Goal: Task Accomplishment & Management: Manage account settings

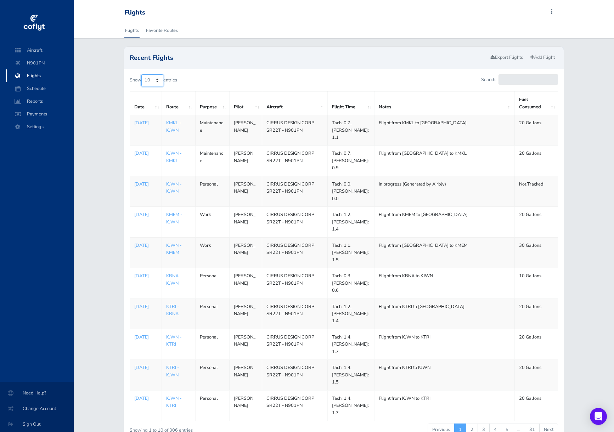
click at [156, 79] on select "10 25 50 100" at bounding box center [152, 80] width 22 height 12
select select "50"
click at [143, 74] on select "10 25 50 100" at bounding box center [152, 80] width 22 height 12
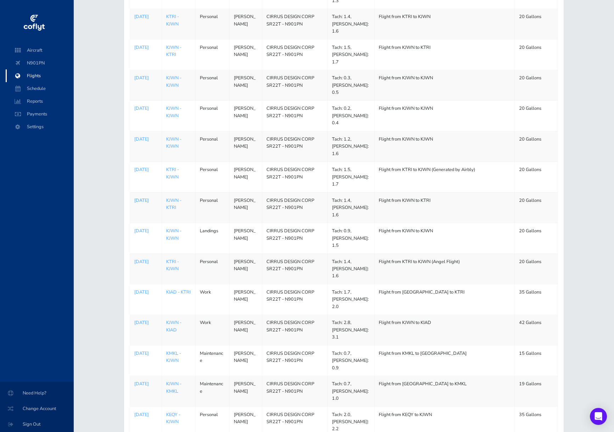
scroll to position [1028, 0]
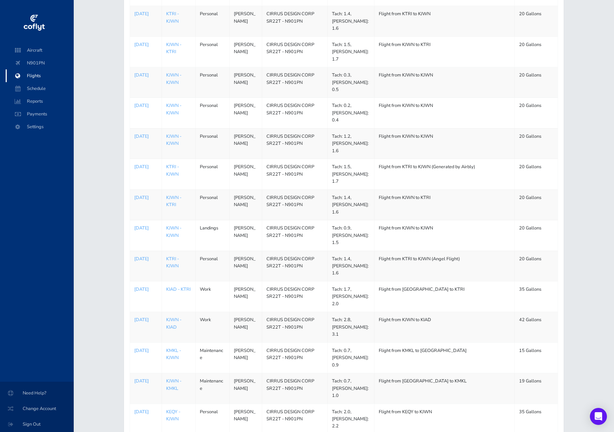
click at [172, 312] on td "KJWN - KIAD" at bounding box center [179, 327] width 34 height 30
click at [172, 317] on link "KJWN - KIAD" at bounding box center [173, 323] width 15 height 13
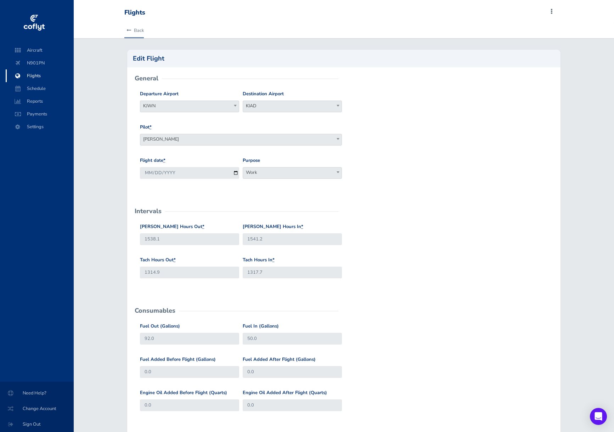
click at [136, 33] on link "Back" at bounding box center [133, 31] width 19 height 16
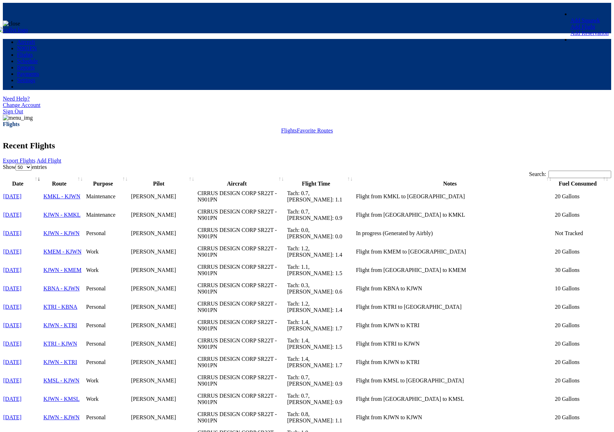
select select "50"
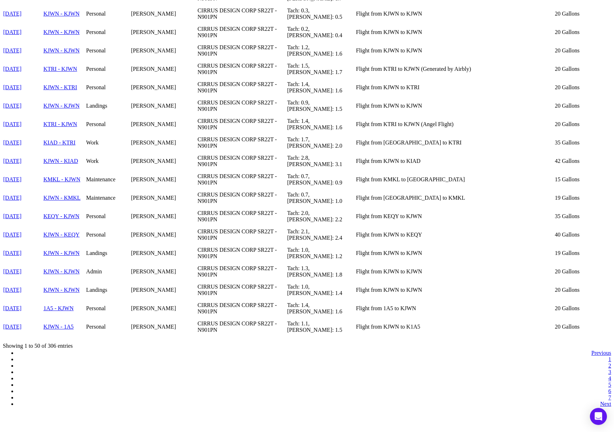
scroll to position [1048, 0]
click at [43, 146] on p "[DATE]" at bounding box center [22, 143] width 39 height 6
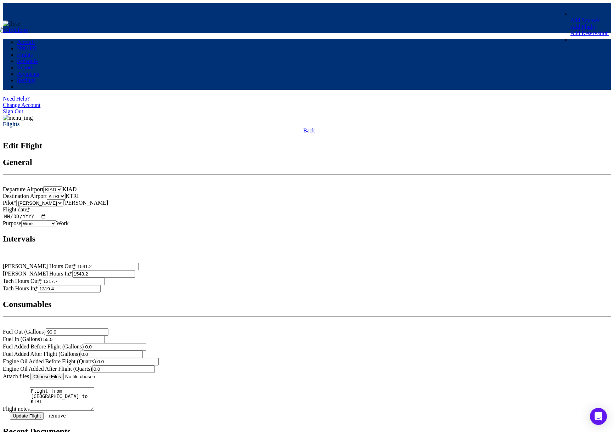
click at [299, 128] on link "Back" at bounding box center [307, 131] width 16 height 6
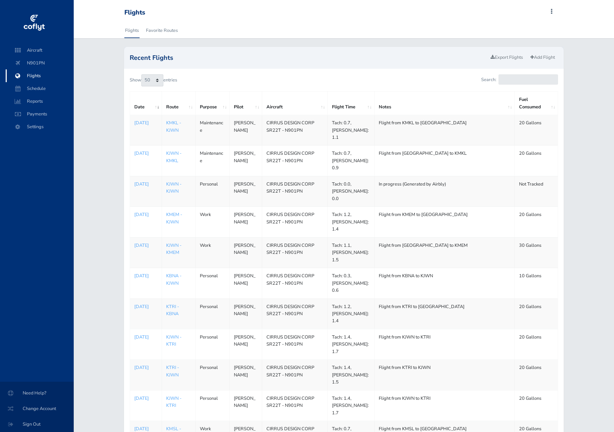
select select "50"
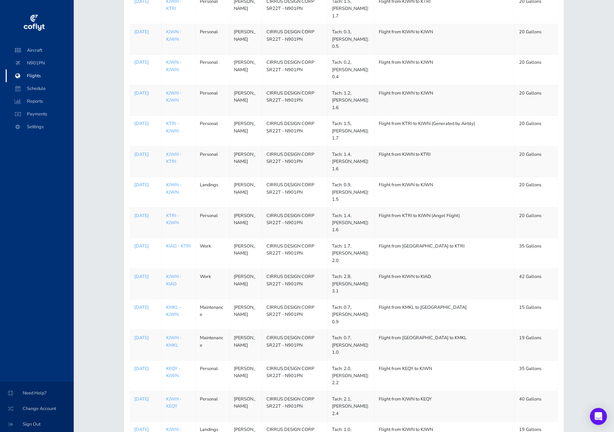
scroll to position [993, 0]
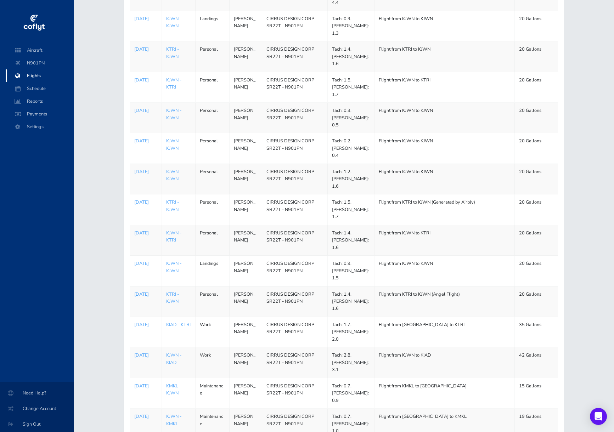
click at [136, 291] on p "[DATE]" at bounding box center [145, 294] width 23 height 7
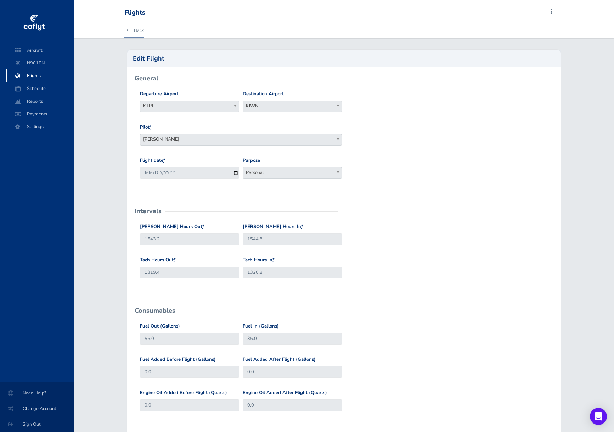
click at [130, 29] on icon at bounding box center [129, 30] width 5 height 5
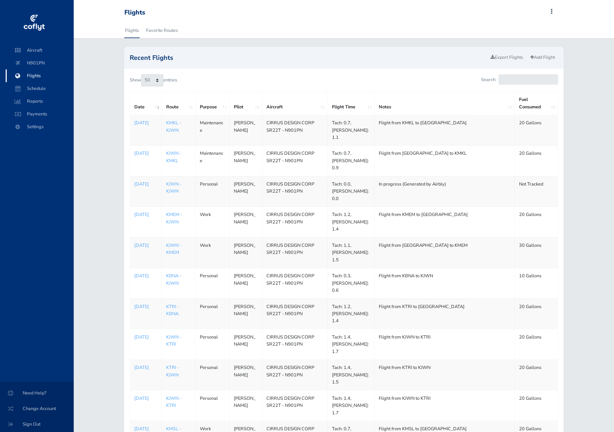
select select "50"
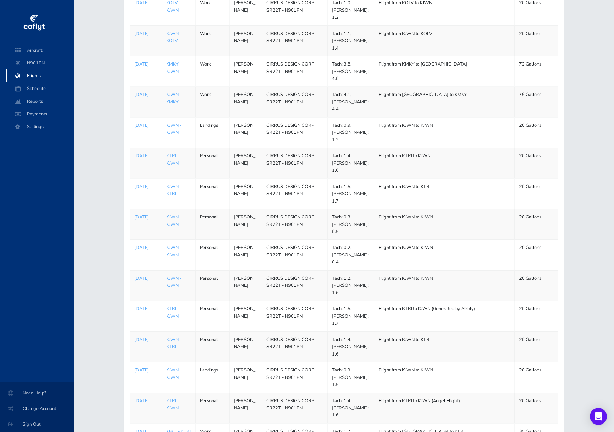
scroll to position [886, 0]
click at [140, 367] on p "[DATE]" at bounding box center [145, 370] width 23 height 7
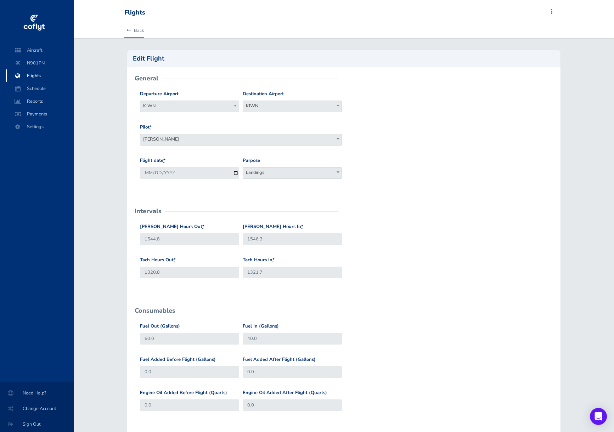
click at [139, 29] on link "Back" at bounding box center [133, 31] width 19 height 16
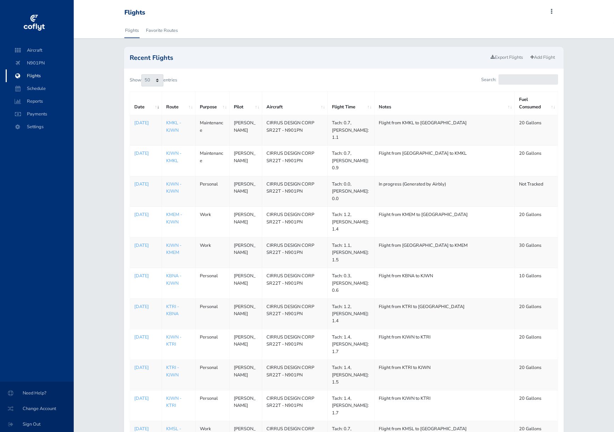
select select "50"
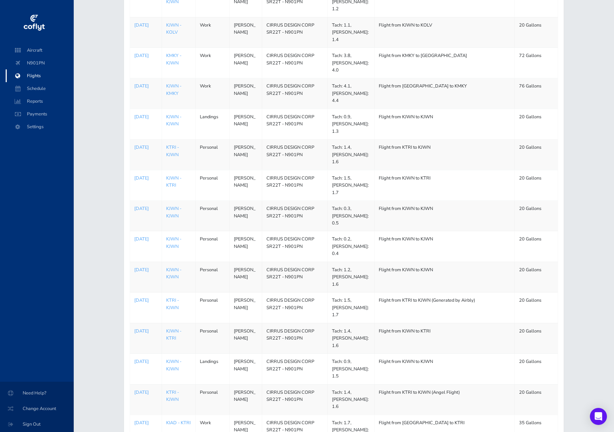
scroll to position [957, 0]
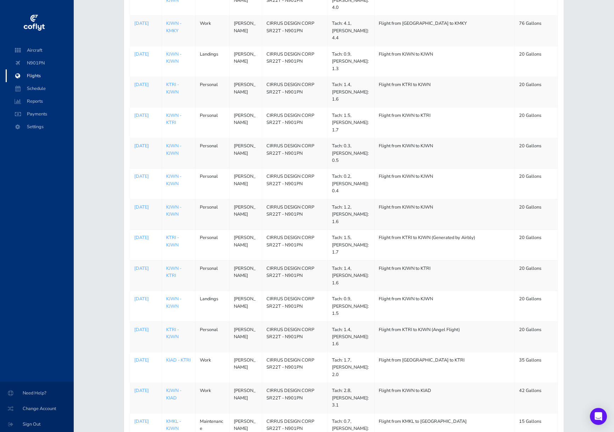
click at [141, 143] on p "[DATE]" at bounding box center [145, 146] width 23 height 7
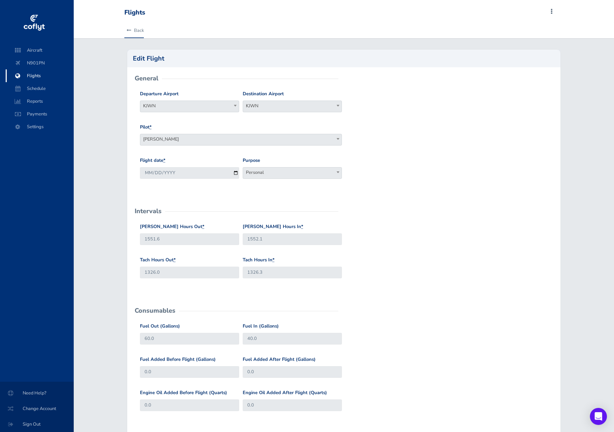
click at [129, 28] on link "Back" at bounding box center [133, 31] width 19 height 16
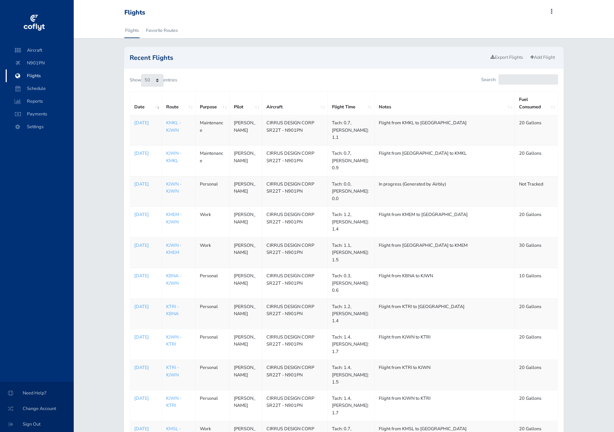
select select "50"
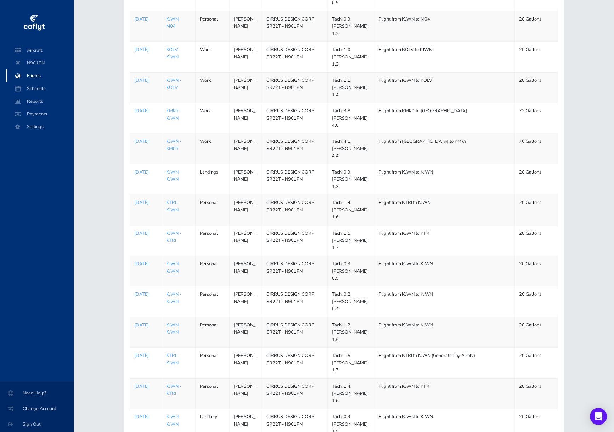
scroll to position [851, 0]
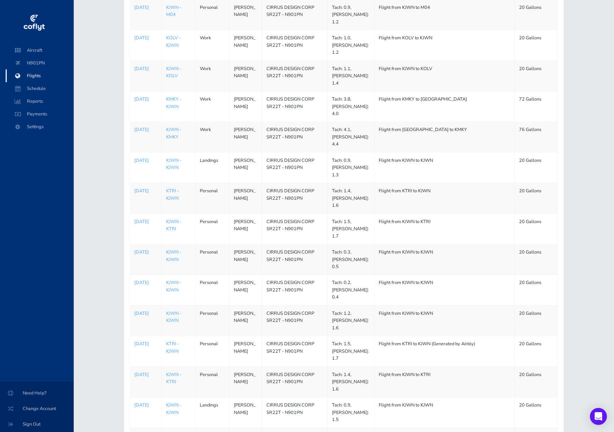
click at [143, 310] on p "[DATE]" at bounding box center [145, 313] width 23 height 7
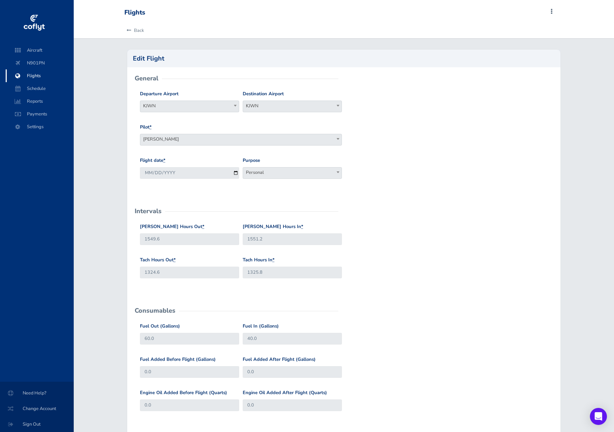
click at [55, 251] on div "Aircraft N901PN Flights Schedule Reports Payments Settings" at bounding box center [40, 213] width 80 height 338
click at [140, 30] on link "Back" at bounding box center [133, 31] width 19 height 16
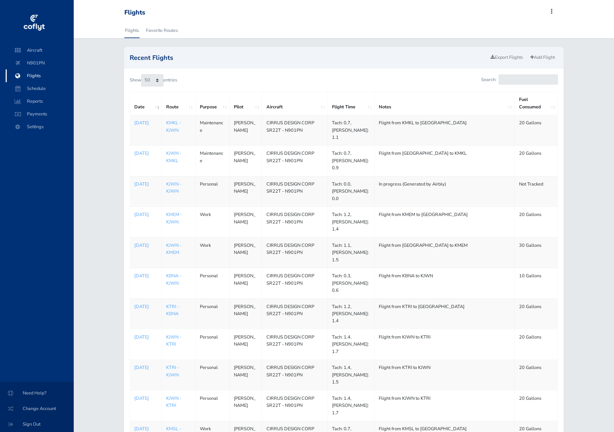
select select "50"
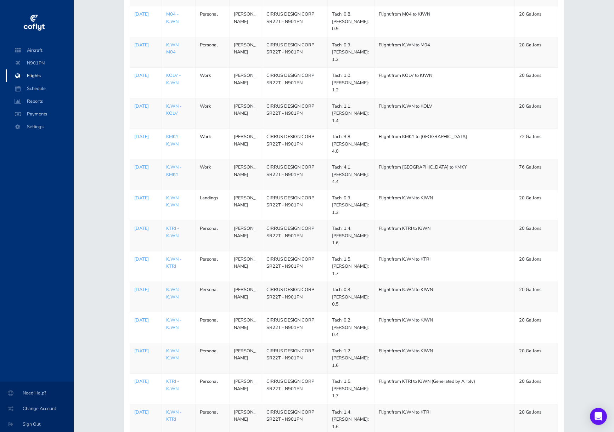
scroll to position [815, 0]
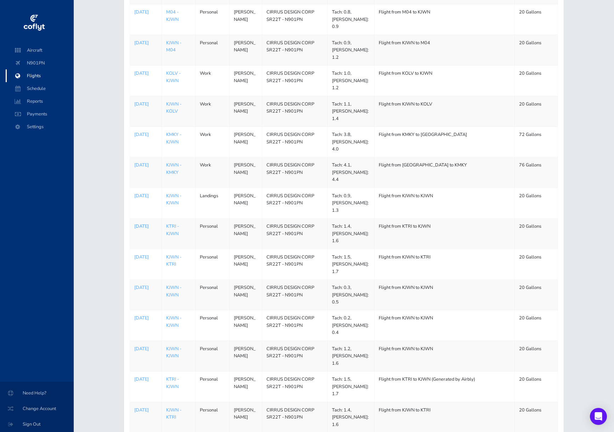
click at [144, 223] on p "[DATE]" at bounding box center [145, 226] width 23 height 7
click at [141, 223] on p "[DATE]" at bounding box center [145, 226] width 23 height 7
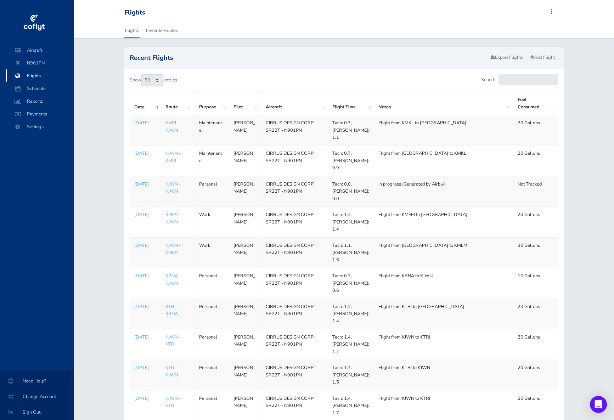
select select "50"
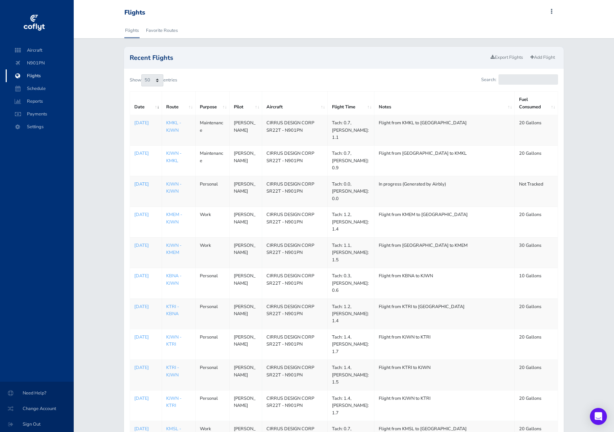
click at [139, 181] on p "[DATE]" at bounding box center [145, 184] width 23 height 7
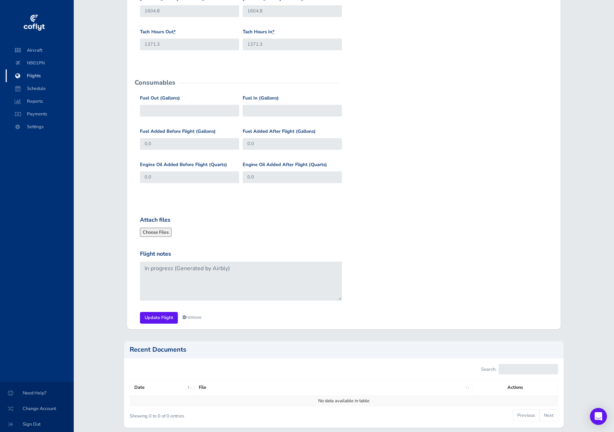
scroll to position [248, 0]
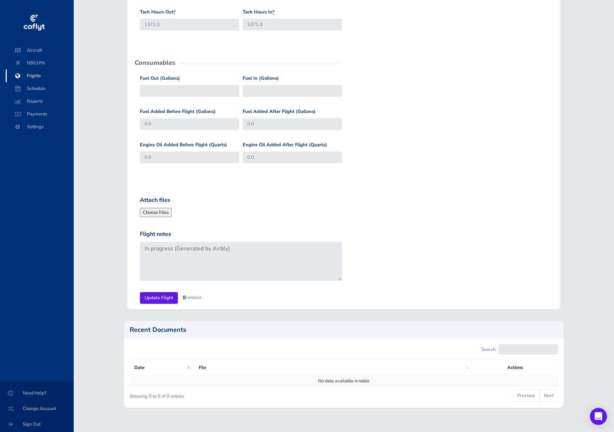
click at [195, 298] on link "remove" at bounding box center [192, 298] width 19 height 6
click at [195, 298] on link "Are you sure?" at bounding box center [200, 298] width 34 height 10
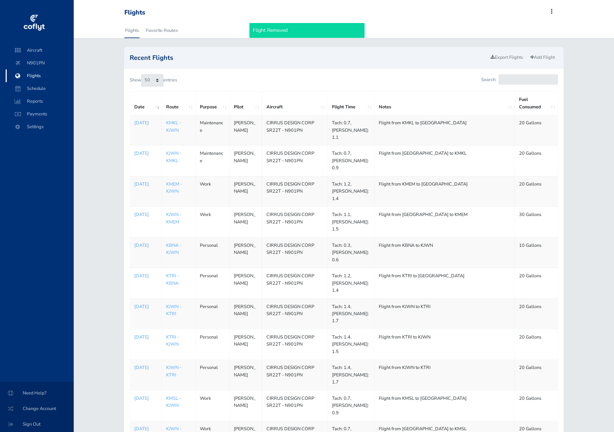
select select "50"
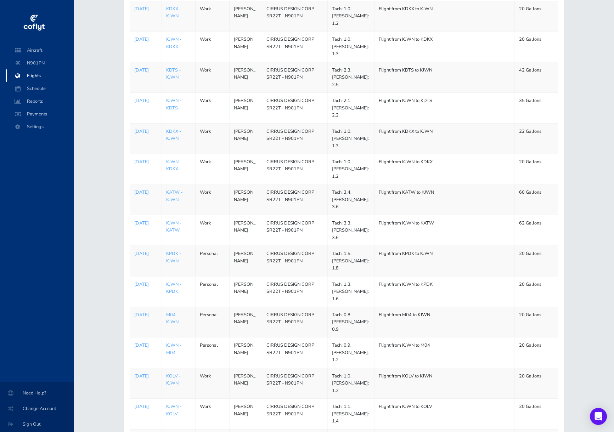
scroll to position [496, 0]
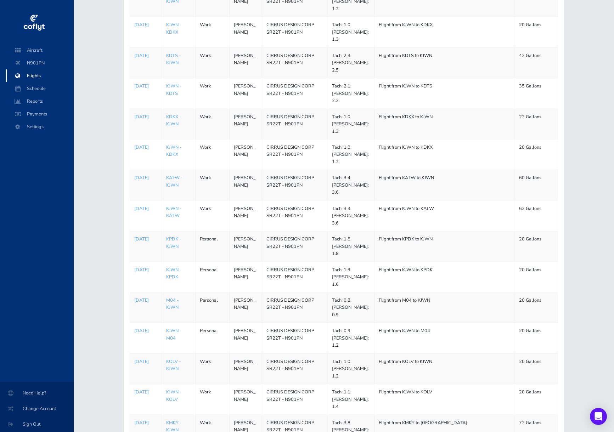
click at [139, 236] on p "[DATE]" at bounding box center [145, 239] width 23 height 7
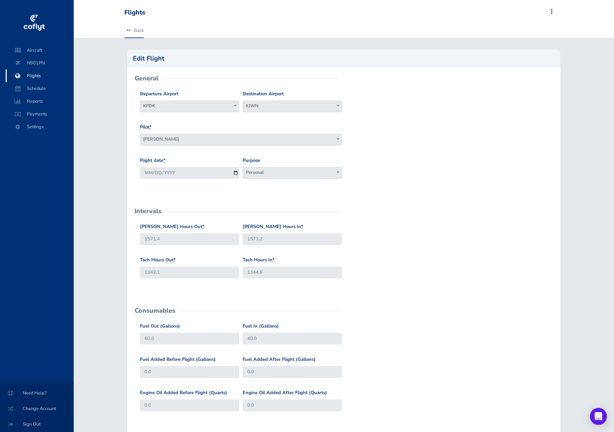
click at [133, 27] on link "Back" at bounding box center [133, 31] width 19 height 16
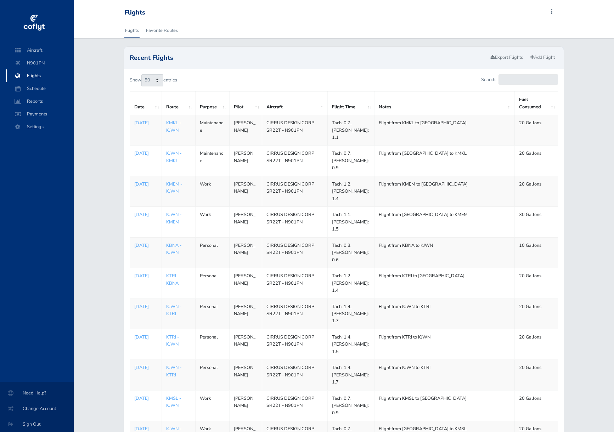
select select "50"
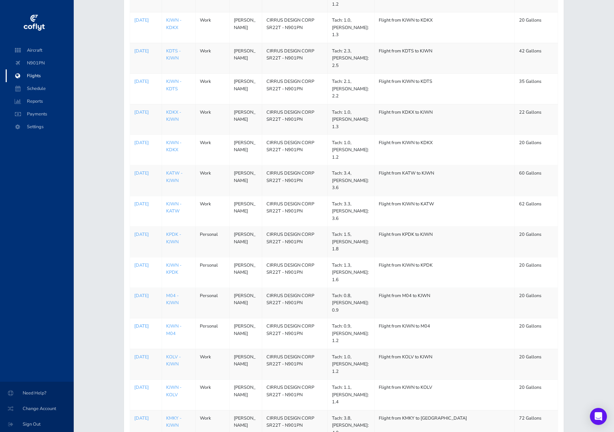
scroll to position [496, 0]
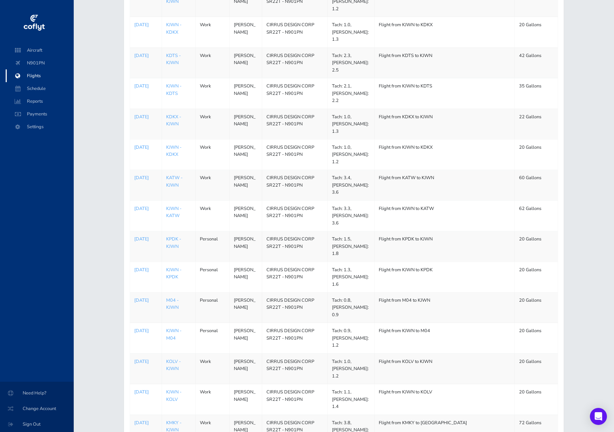
click at [143, 144] on p "[DATE]" at bounding box center [145, 147] width 23 height 7
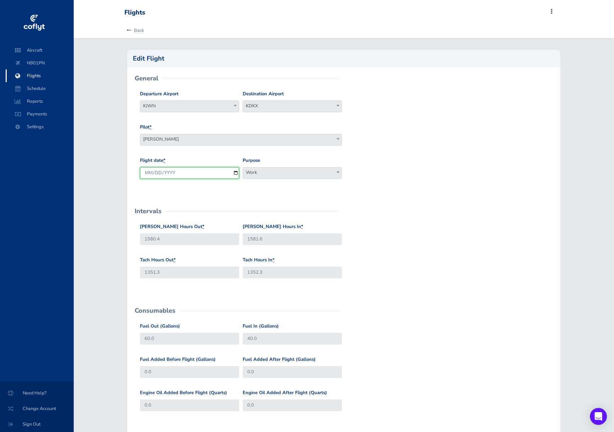
click at [184, 171] on input "[DATE]" at bounding box center [189, 173] width 99 height 12
click at [235, 172] on input "[DATE]" at bounding box center [189, 173] width 99 height 12
type input "[DATE]"
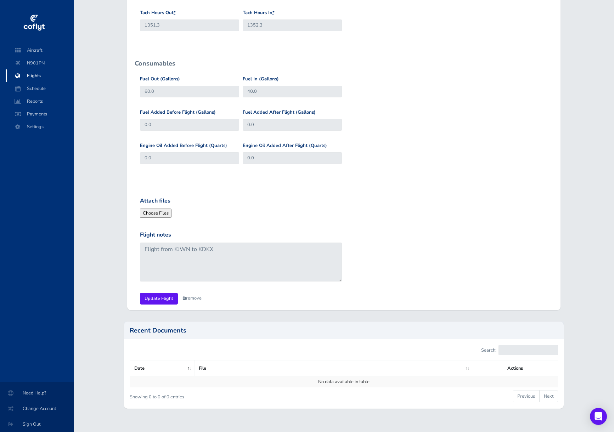
scroll to position [248, 0]
click at [158, 300] on input "Update Flight" at bounding box center [159, 298] width 38 height 12
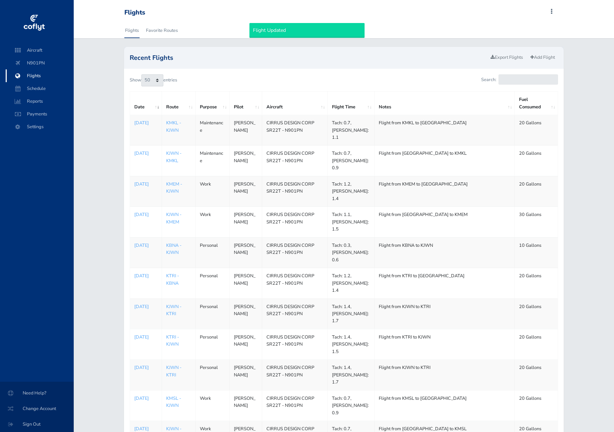
select select "50"
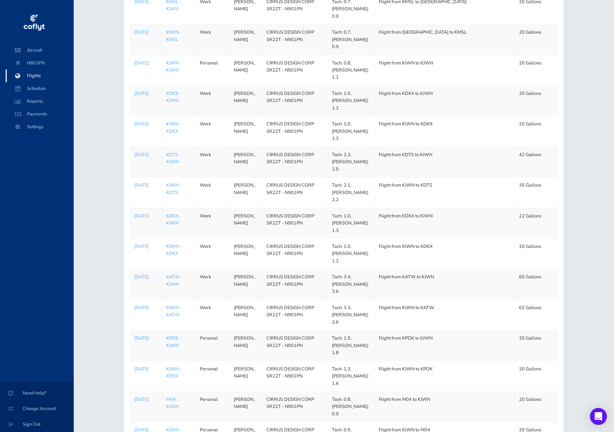
scroll to position [390, 0]
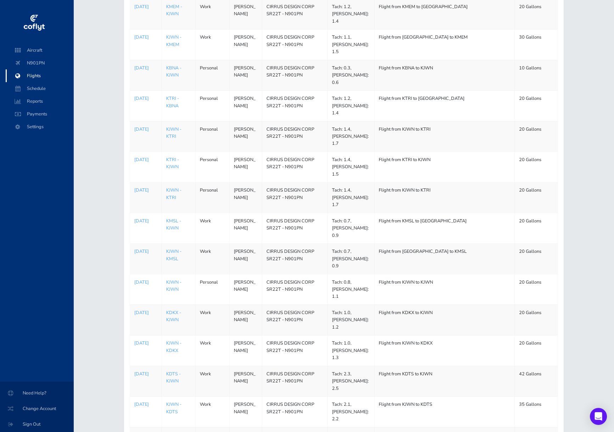
scroll to position [177, 0]
click at [141, 126] on p "[DATE]" at bounding box center [145, 129] width 23 height 7
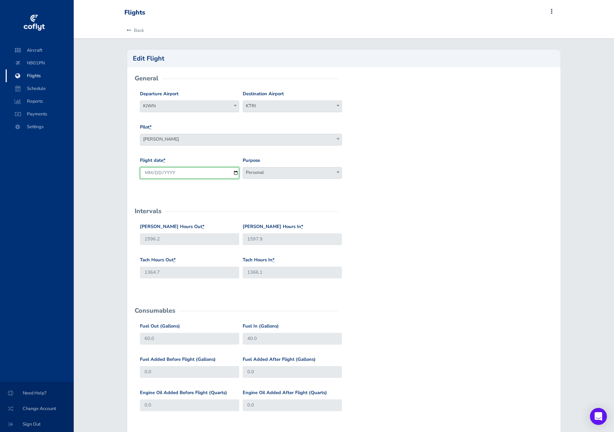
click at [236, 174] on input "2025-08-06" at bounding box center [189, 173] width 99 height 12
click at [90, 176] on div "Back Edit Flight General Departure Airport KJWN KJWN Destination Airport KTRI K…" at bounding box center [344, 344] width 541 height 642
click at [133, 29] on link "Back" at bounding box center [133, 31] width 19 height 16
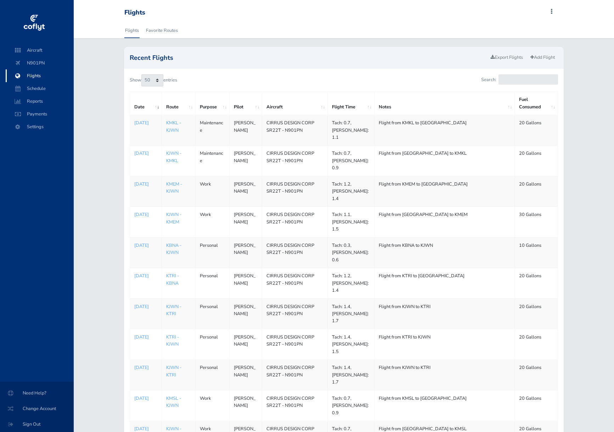
select select "50"
click at [144, 185] on p "[DATE]" at bounding box center [145, 184] width 23 height 7
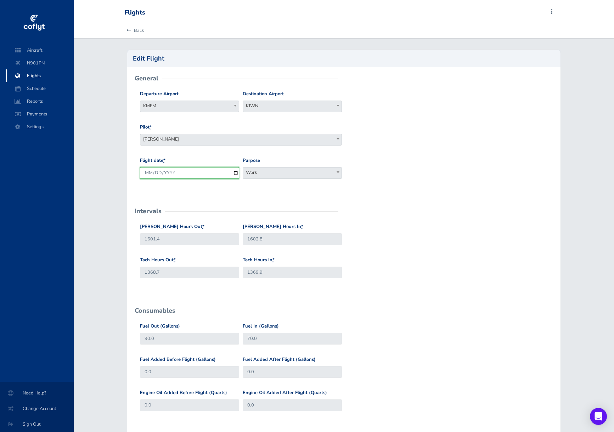
click at [163, 172] on input "[DATE]" at bounding box center [189, 173] width 99 height 12
click at [211, 173] on input "[DATE]" at bounding box center [189, 173] width 99 height 12
click at [238, 171] on input "[DATE]" at bounding box center [189, 173] width 99 height 12
type input "[DATE]"
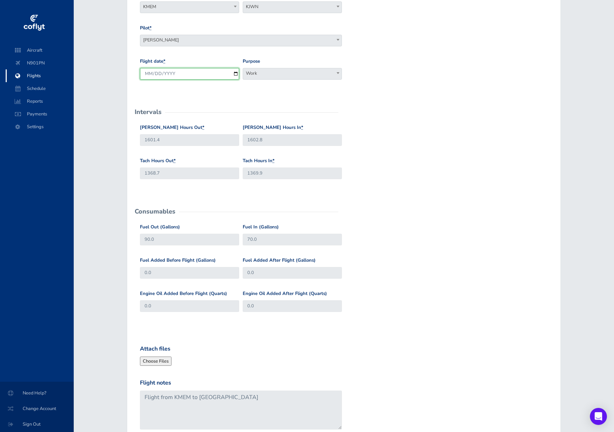
scroll to position [142, 0]
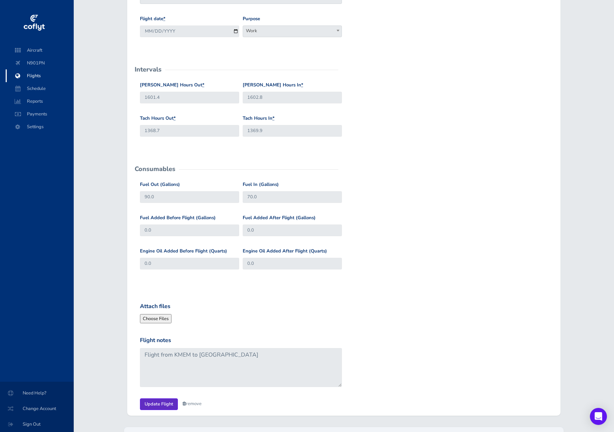
click at [154, 401] on input "Update Flight" at bounding box center [159, 405] width 38 height 12
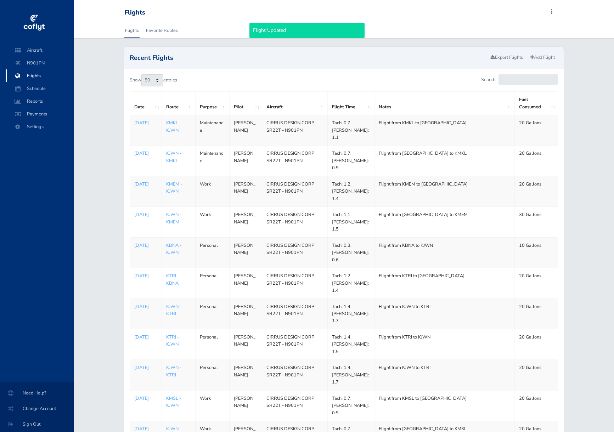
select select "50"
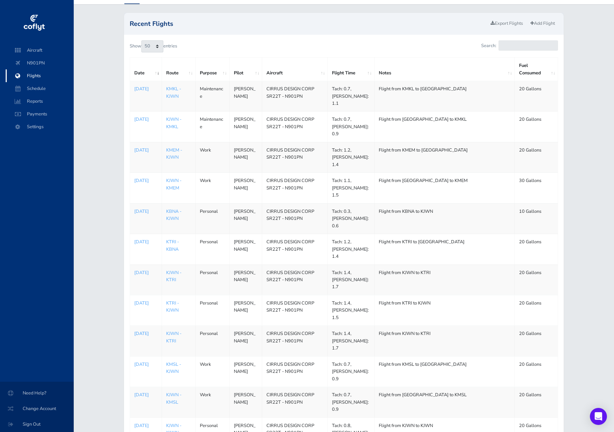
scroll to position [35, 0]
click at [146, 329] on p "[DATE]" at bounding box center [145, 332] width 23 height 7
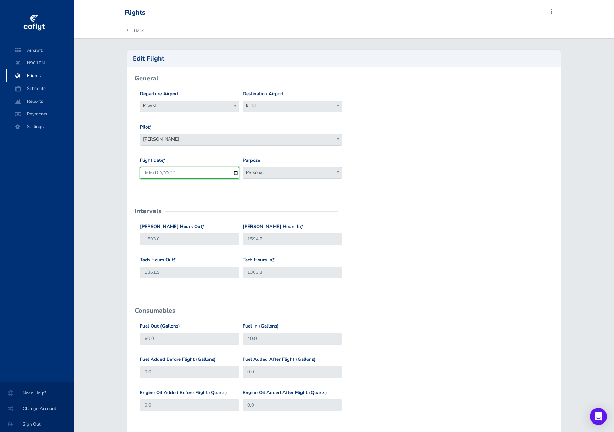
click at [235, 172] on input "[DATE]" at bounding box center [189, 173] width 99 height 12
type input "[DATE]"
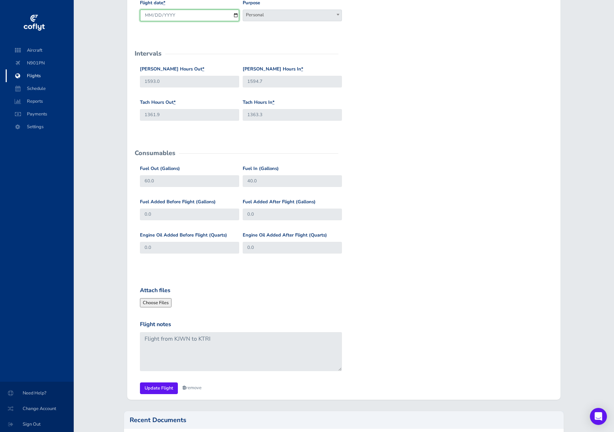
scroll to position [177, 0]
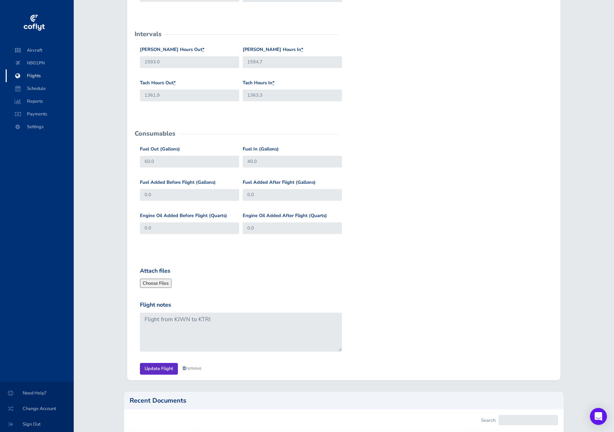
click at [158, 367] on input "Update Flight" at bounding box center [159, 369] width 38 height 12
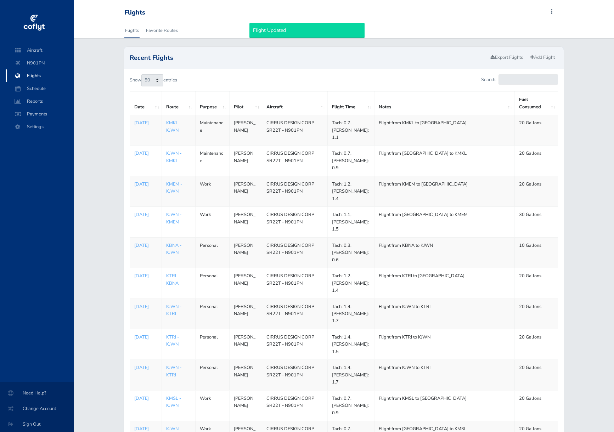
select select "50"
click at [142, 334] on p "[DATE]" at bounding box center [145, 337] width 23 height 7
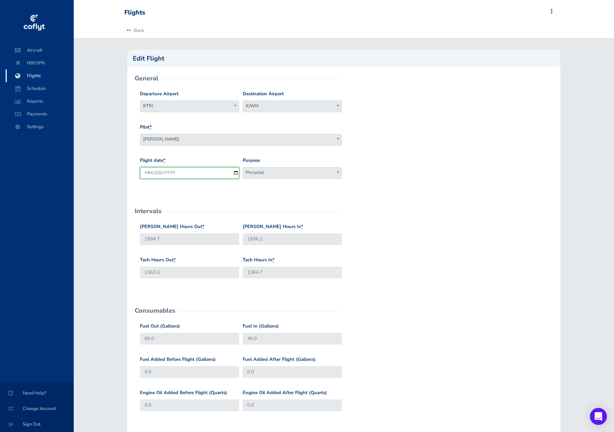
click at [236, 172] on input "[DATE]" at bounding box center [189, 173] width 99 height 12
type input "2025-08-04"
click at [408, 257] on div "Tach Hours Out * 1363.3 Tach Hours In * 1364.7" at bounding box center [344, 273] width 412 height 33
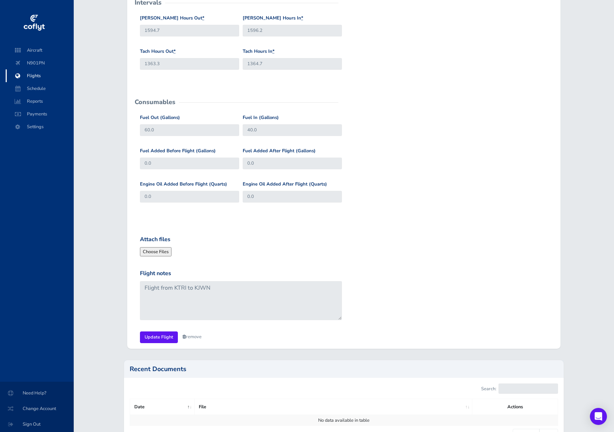
scroll to position [213, 0]
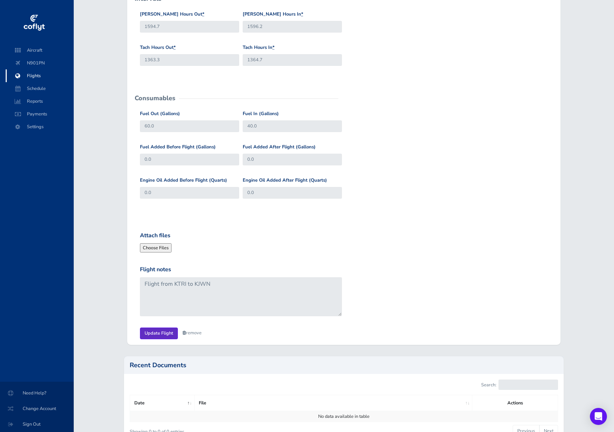
click at [165, 335] on input "Update Flight" at bounding box center [159, 334] width 38 height 12
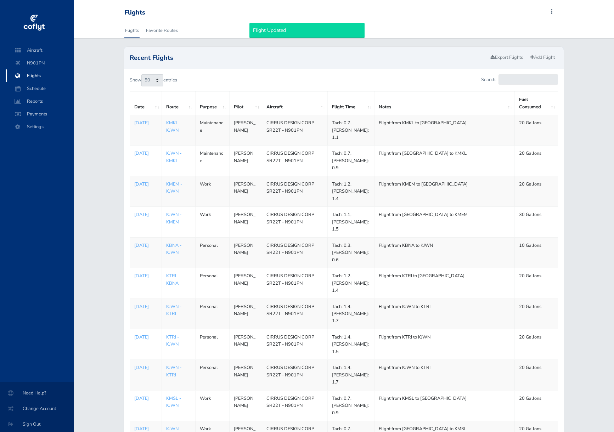
select select "50"
click at [141, 303] on p "[DATE]" at bounding box center [145, 306] width 23 height 7
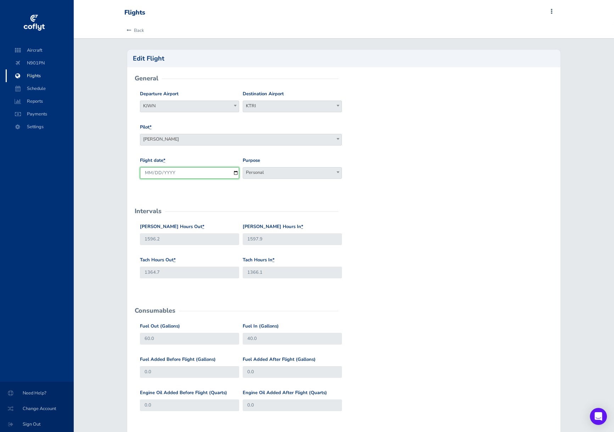
click at [239, 171] on input "[DATE]" at bounding box center [189, 173] width 99 height 12
click at [237, 173] on input "[DATE]" at bounding box center [189, 173] width 99 height 12
type input "[DATE]"
click at [479, 228] on div "Hobbs Hours Out * 1596.2 Hobbs Hours In * 1597.9" at bounding box center [344, 239] width 412 height 33
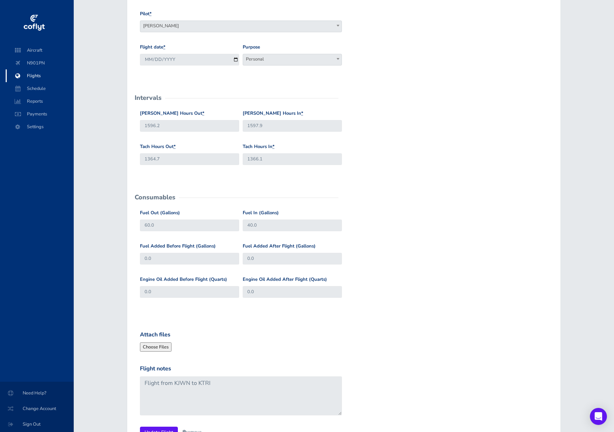
scroll to position [213, 0]
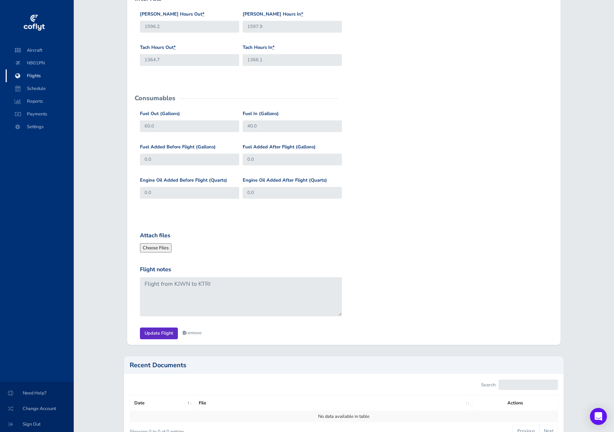
click at [161, 333] on input "Update Flight" at bounding box center [159, 334] width 38 height 12
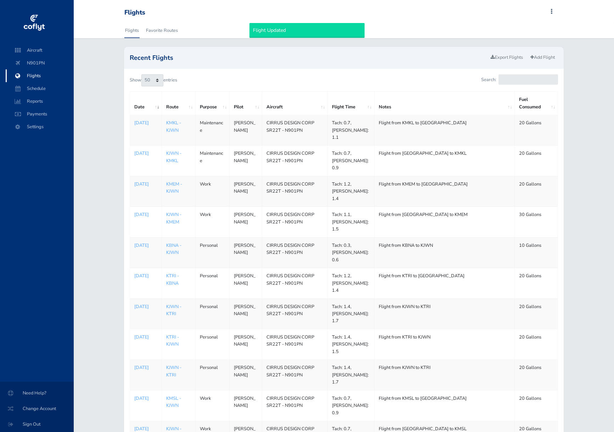
select select "50"
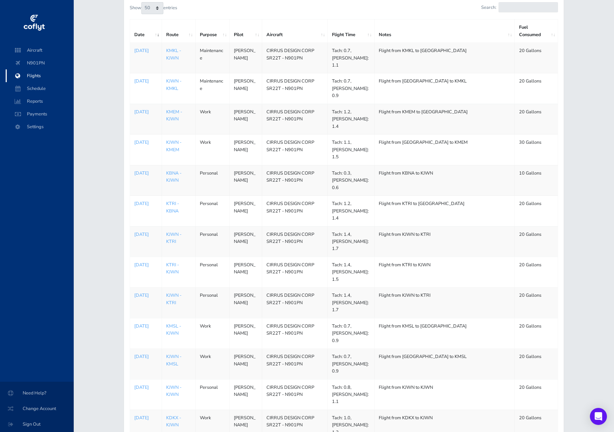
scroll to position [106, 0]
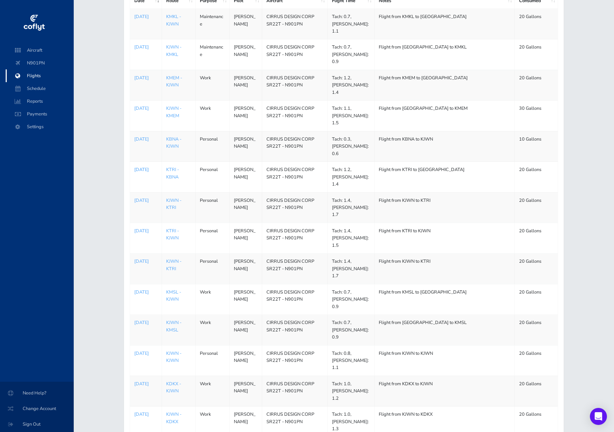
click at [143, 166] on p "[DATE]" at bounding box center [145, 169] width 23 height 7
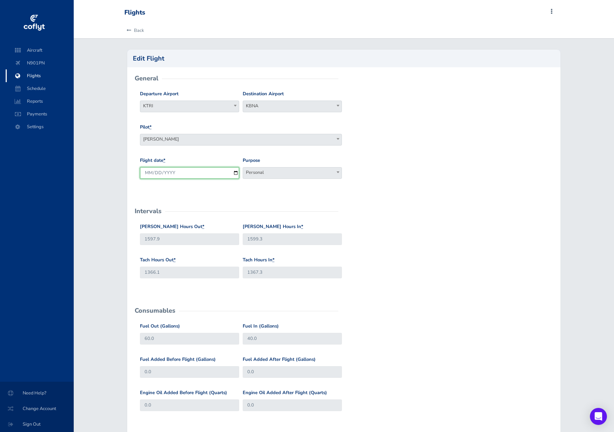
click at [234, 172] on input "[DATE]" at bounding box center [189, 173] width 99 height 12
type input "[DATE]"
click at [401, 207] on form "General Departure Airport KTRI KTRI Destination Airport KBNA KBNA Pilot * [PERS…" at bounding box center [344, 315] width 422 height 473
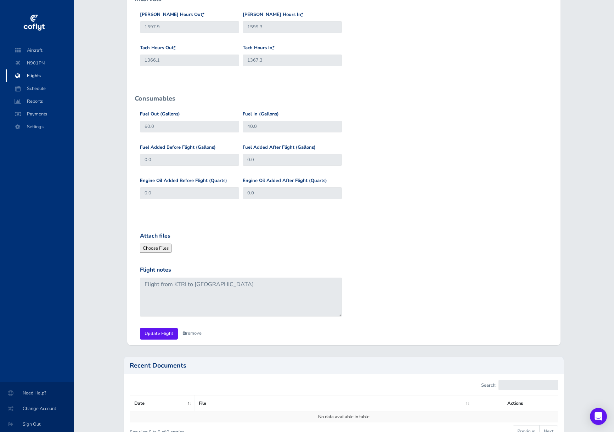
scroll to position [213, 0]
click at [164, 333] on input "Update Flight" at bounding box center [159, 334] width 38 height 12
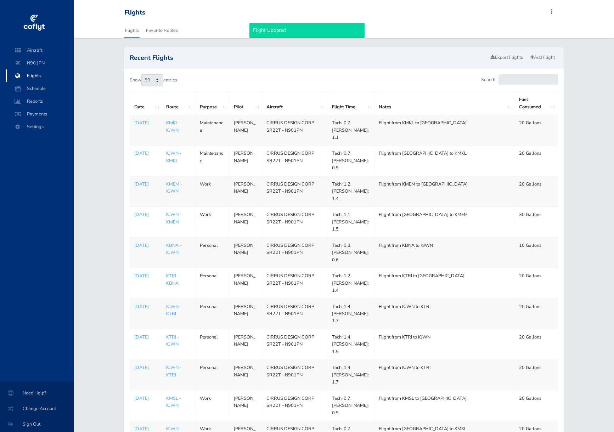
select select "50"
click at [242, 8] on div "Flights Add Squawk Add Flight Add Reservation D Profile Settings Account Users …" at bounding box center [342, 12] width 436 height 13
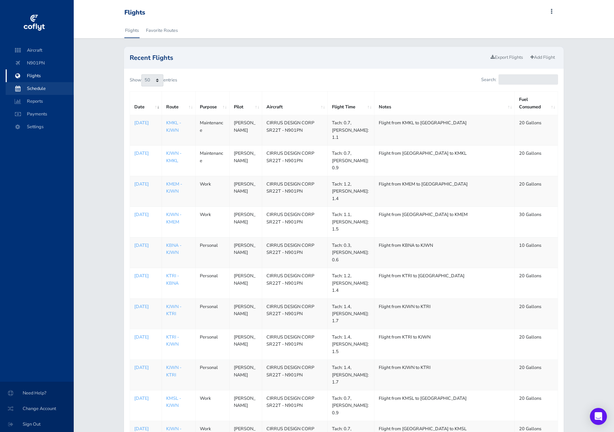
click at [34, 88] on span "Schedule" at bounding box center [40, 88] width 54 height 13
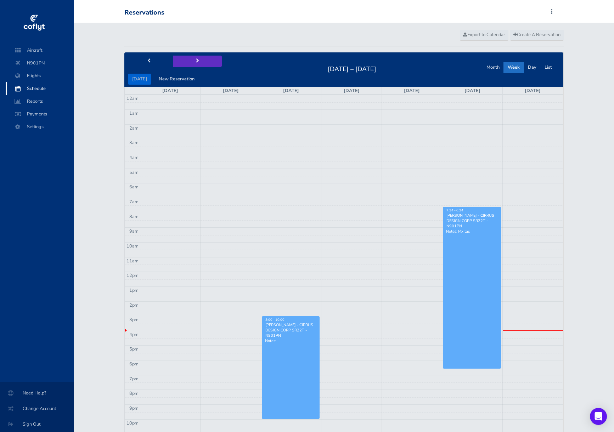
click at [196, 62] on span "next" at bounding box center [197, 61] width 3 height 5
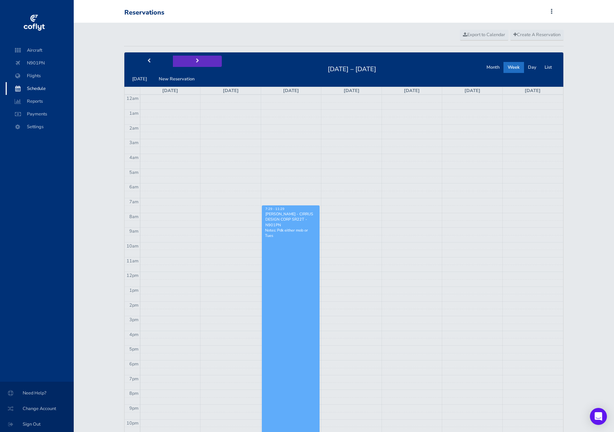
click at [196, 62] on span "next" at bounding box center [197, 61] width 3 height 5
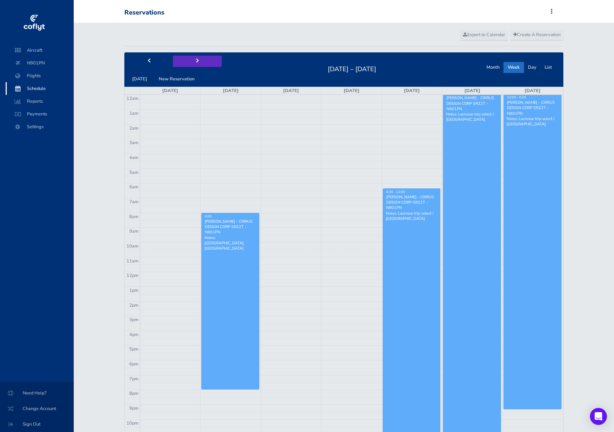
click at [196, 62] on span "next" at bounding box center [197, 61] width 3 height 5
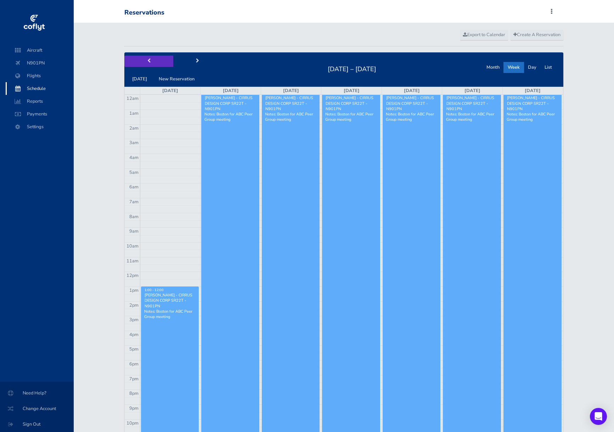
click at [145, 64] on button "prev" at bounding box center [148, 61] width 49 height 11
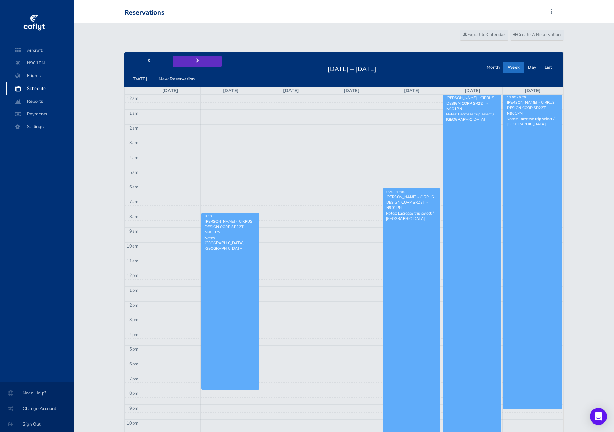
click at [197, 62] on button "next" at bounding box center [197, 61] width 49 height 11
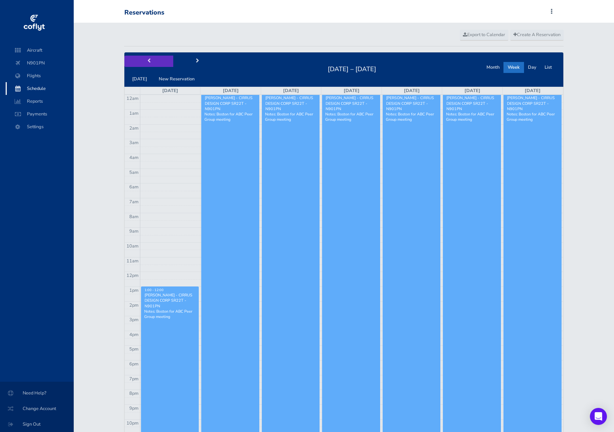
click at [152, 63] on button "prev" at bounding box center [148, 61] width 49 height 11
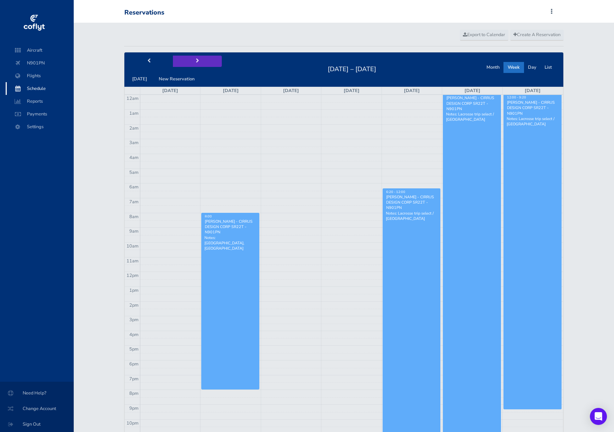
click at [189, 62] on button "next" at bounding box center [197, 61] width 49 height 11
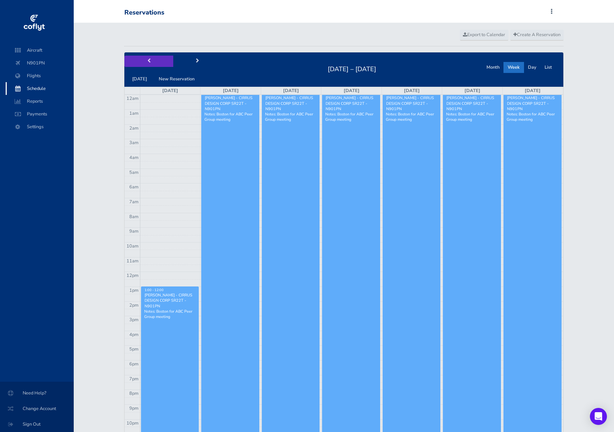
click at [155, 64] on button "prev" at bounding box center [148, 61] width 49 height 11
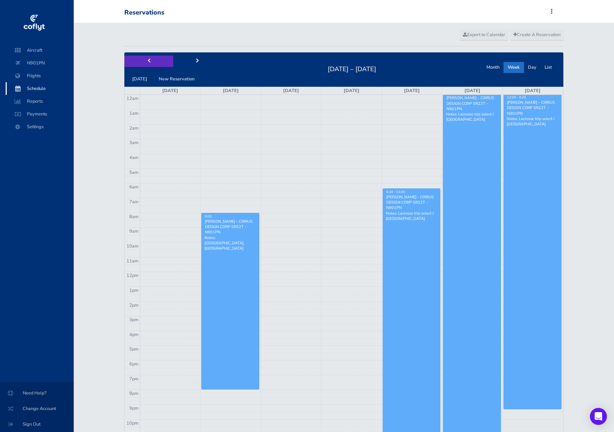
click at [155, 64] on button "prev" at bounding box center [148, 61] width 49 height 11
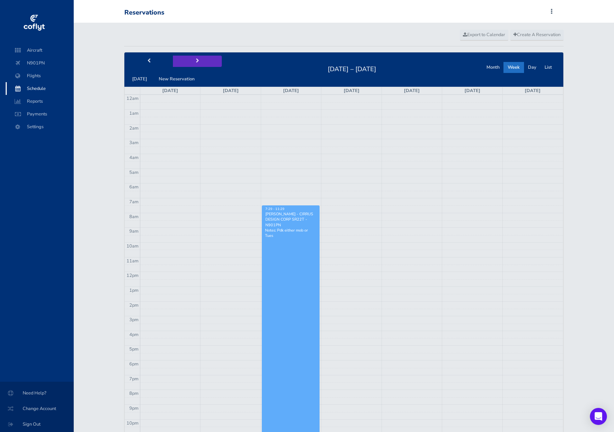
click at [187, 62] on button "next" at bounding box center [197, 61] width 49 height 11
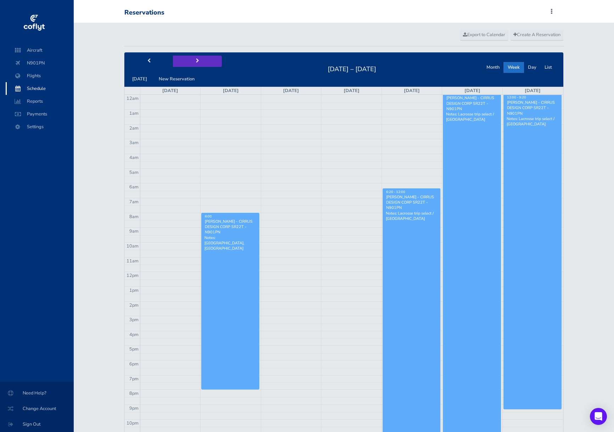
click at [187, 62] on button "next" at bounding box center [197, 61] width 49 height 11
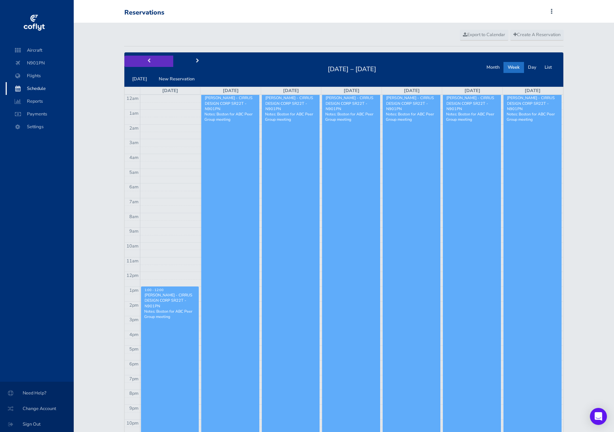
click at [154, 64] on button "prev" at bounding box center [148, 61] width 49 height 11
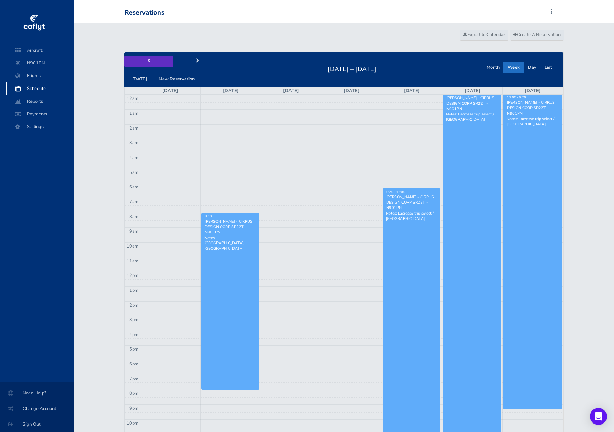
click at [152, 65] on button "prev" at bounding box center [148, 61] width 49 height 11
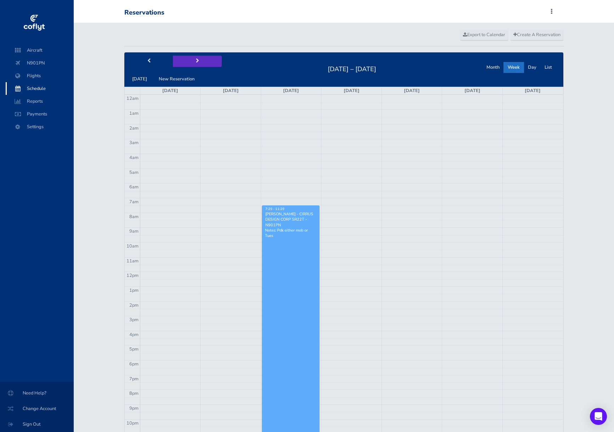
click at [189, 61] on button "next" at bounding box center [197, 61] width 49 height 11
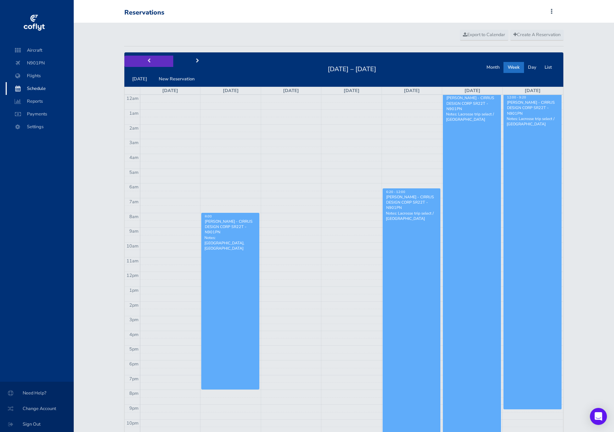
click at [157, 64] on button "prev" at bounding box center [148, 61] width 49 height 11
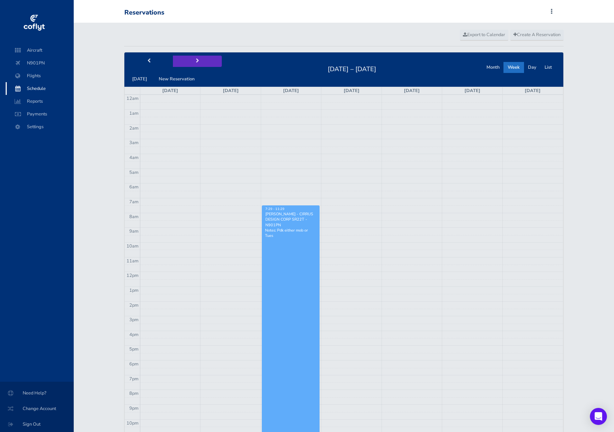
click at [196, 59] on span "next" at bounding box center [197, 61] width 3 height 5
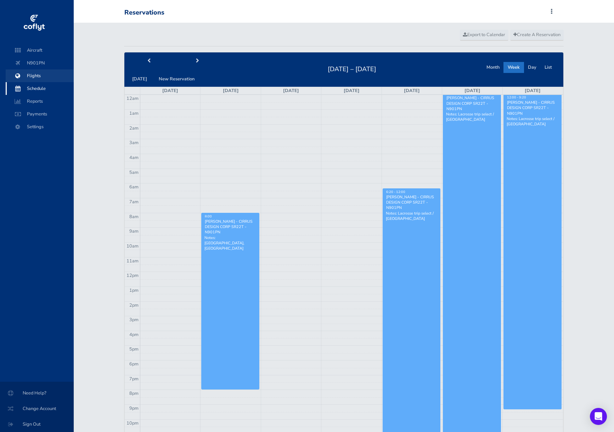
click at [34, 74] on span "Flights" at bounding box center [40, 75] width 54 height 13
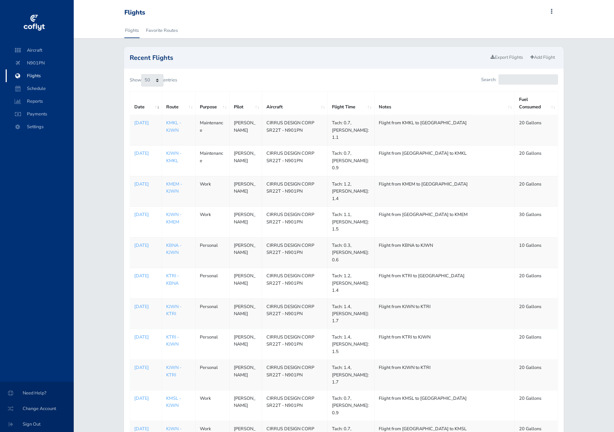
select select "50"
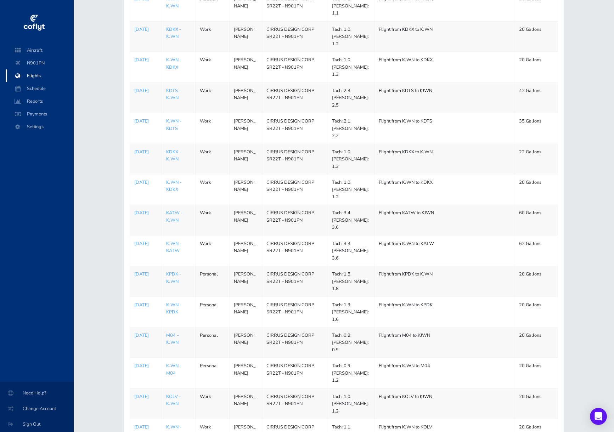
scroll to position [461, 0]
